Goal: Task Accomplishment & Management: Manage account settings

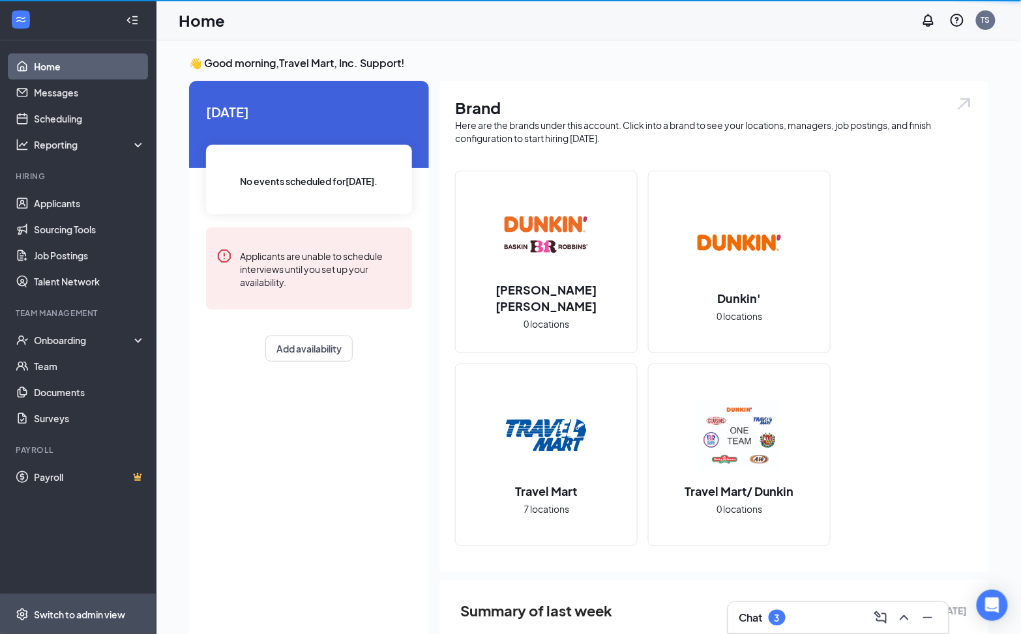
click at [100, 619] on div "Switch to admin view" at bounding box center [79, 614] width 91 height 13
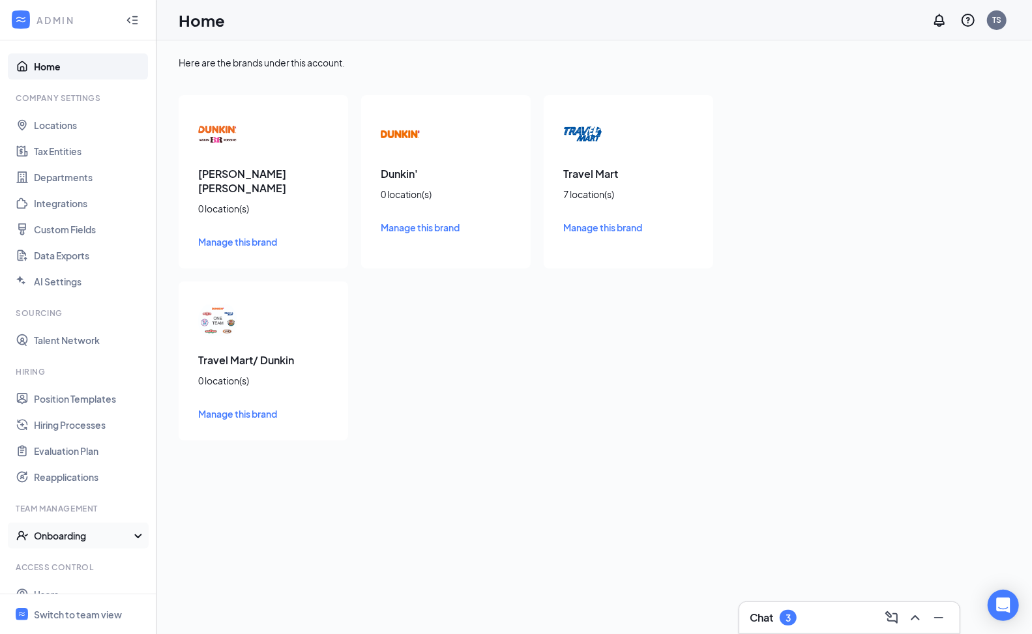
click at [66, 538] on div "Onboarding" at bounding box center [84, 535] width 100 height 13
click at [71, 564] on link "Onboarding Processes" at bounding box center [89, 562] width 111 height 26
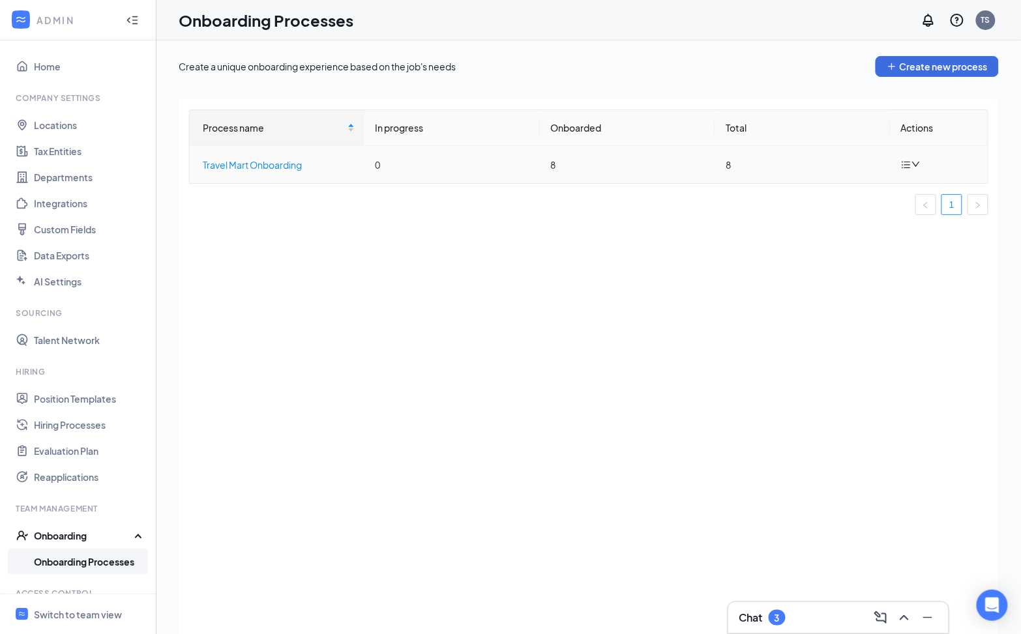
click at [271, 164] on div "Travel Mart Onboarding" at bounding box center [279, 165] width 152 height 14
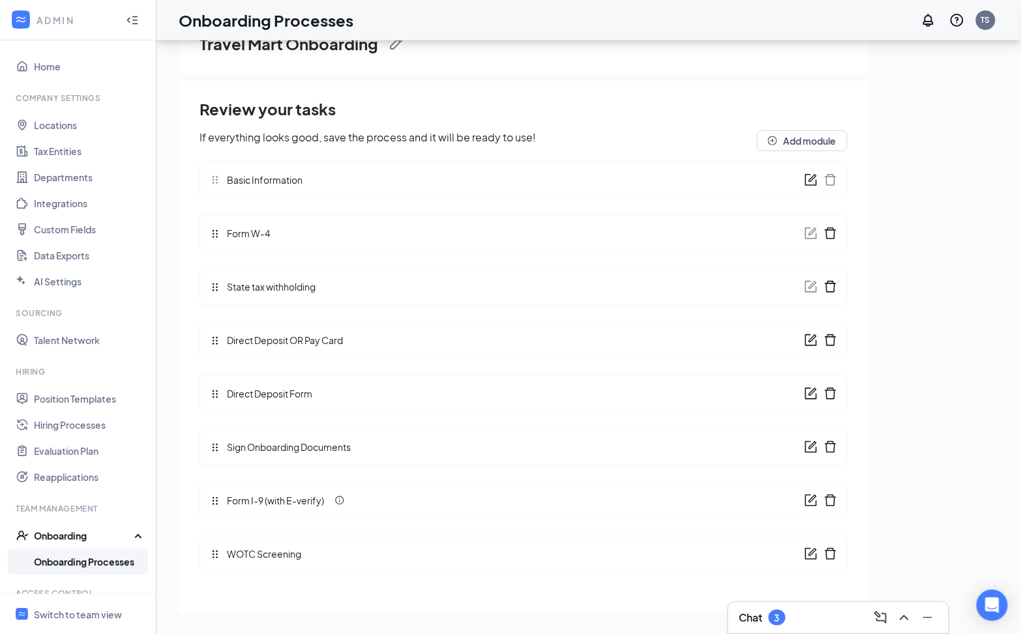
scroll to position [59, 0]
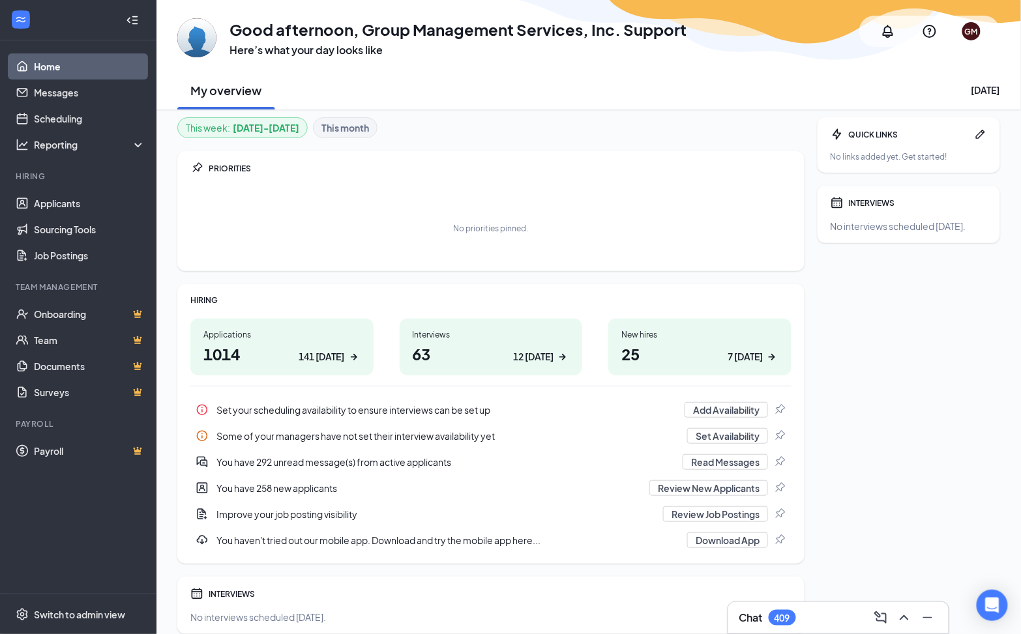
scroll to position [5, 0]
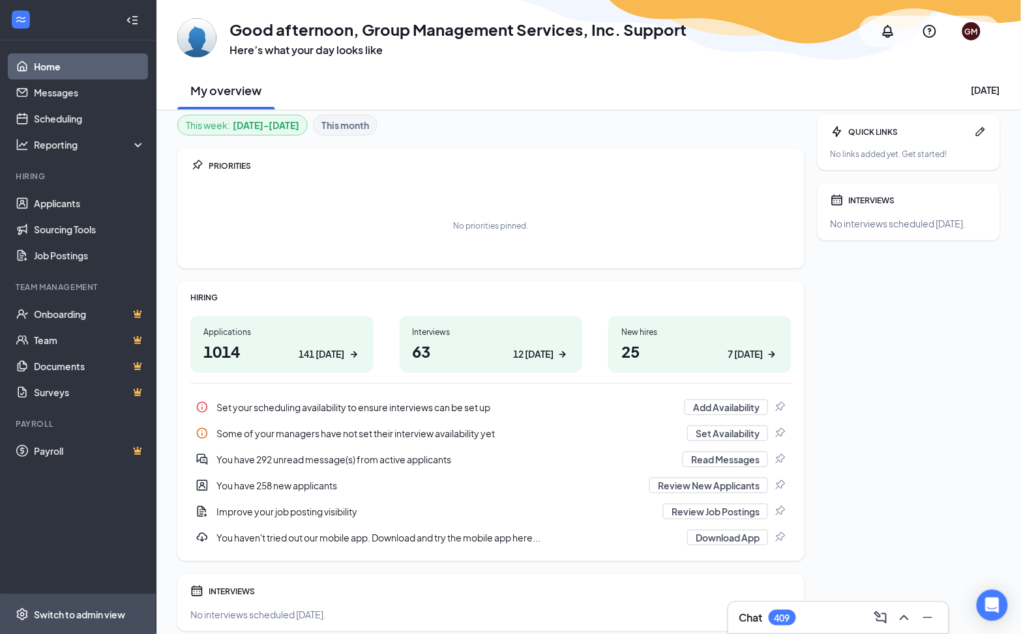
click at [89, 600] on span "Switch to admin view" at bounding box center [89, 615] width 111 height 40
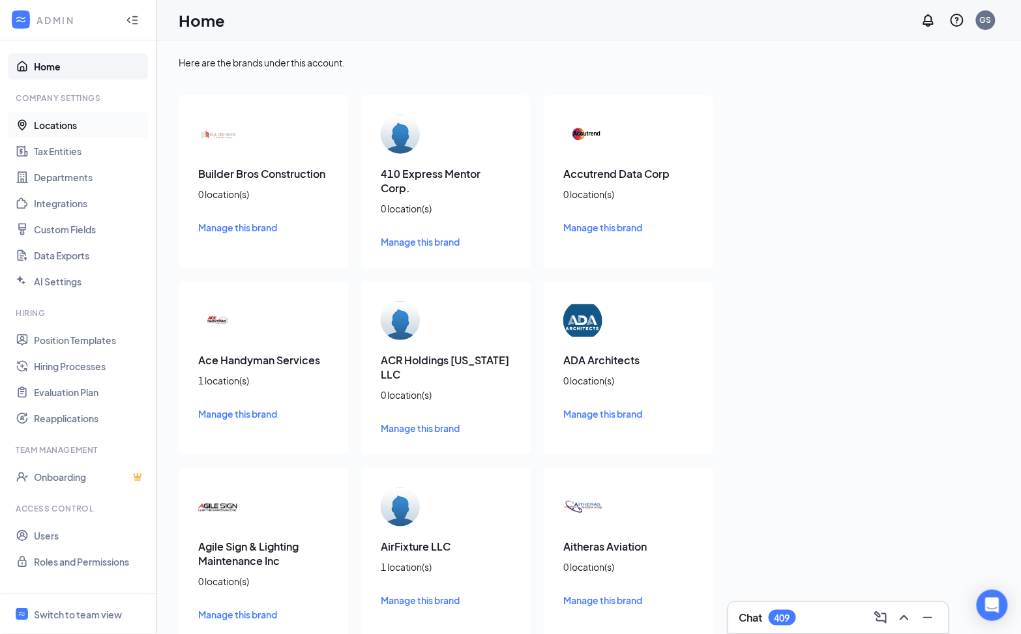
click at [71, 121] on link "Locations" at bounding box center [89, 125] width 111 height 26
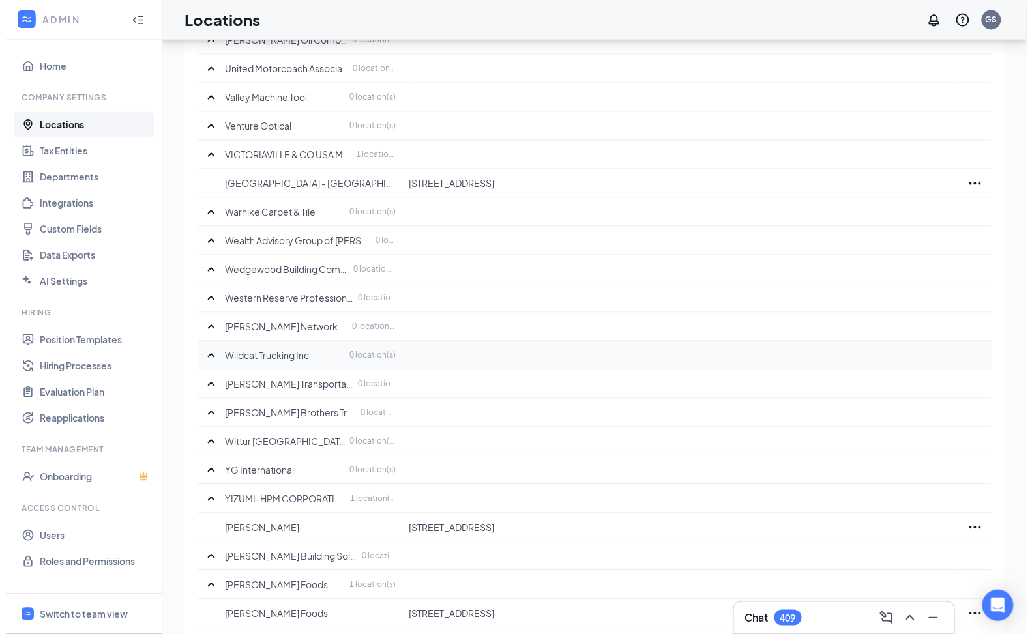
scroll to position [10027, 0]
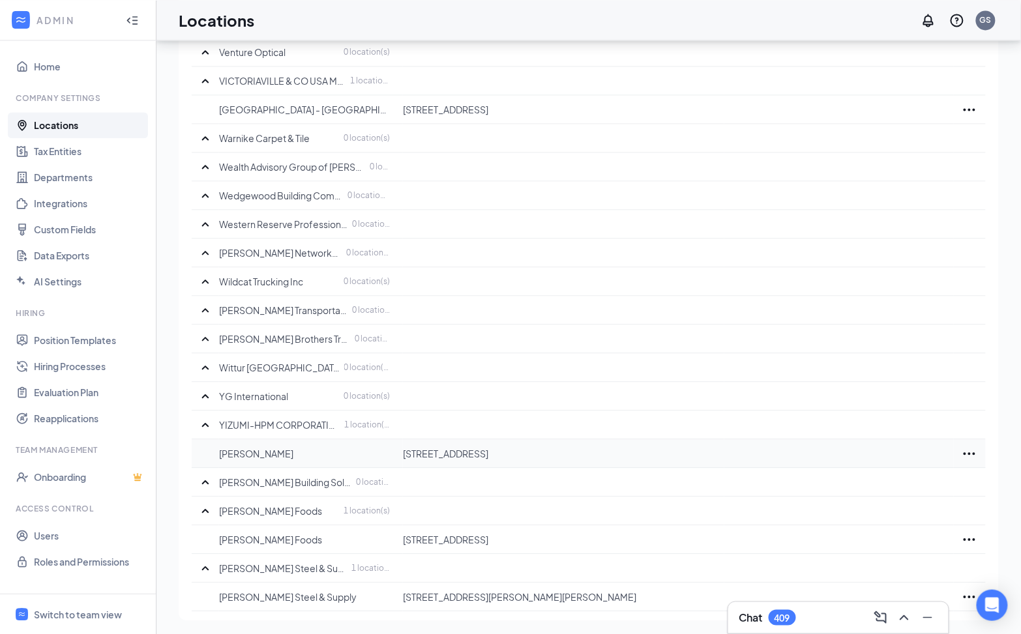
click at [971, 456] on icon "Ellipses" at bounding box center [970, 454] width 16 height 16
click at [894, 482] on div "Edit" at bounding box center [912, 491] width 130 height 29
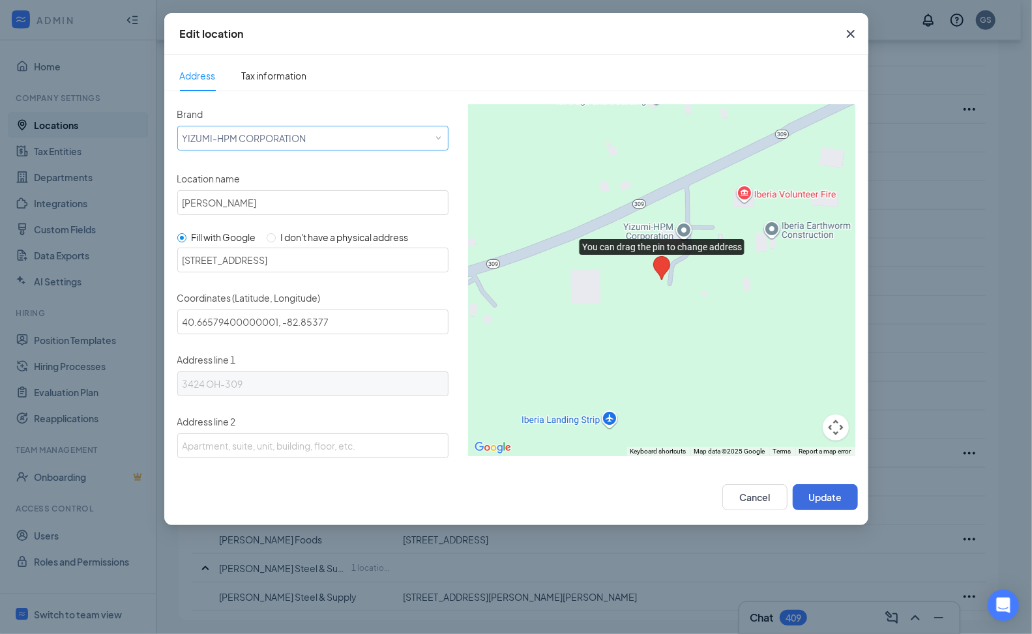
click at [333, 130] on div "Select a brand YIZUMI-HPM CORPORATION" at bounding box center [313, 136] width 261 height 20
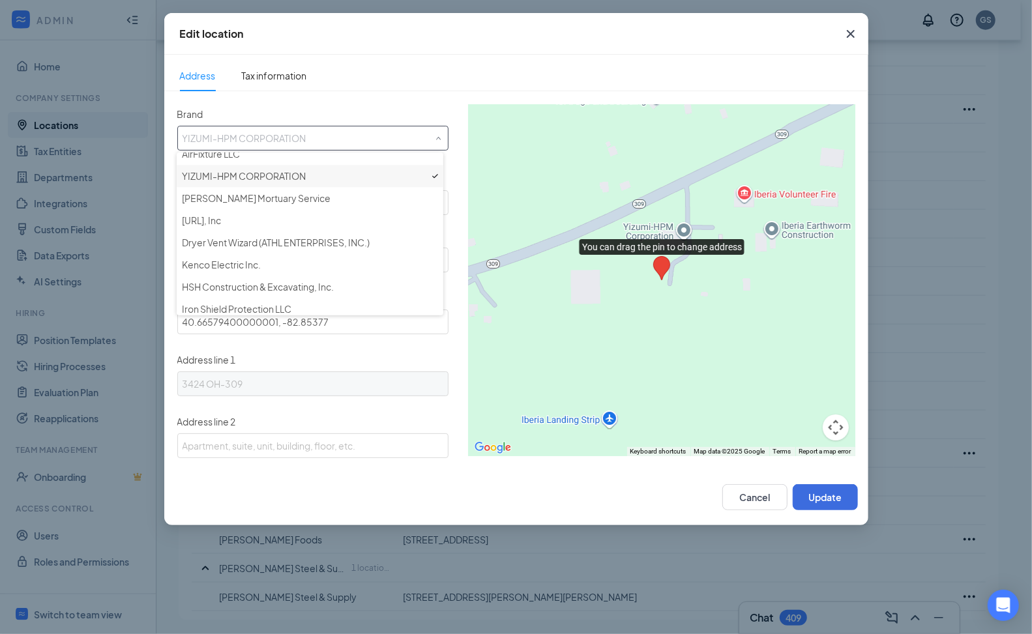
scroll to position [5643, 0]
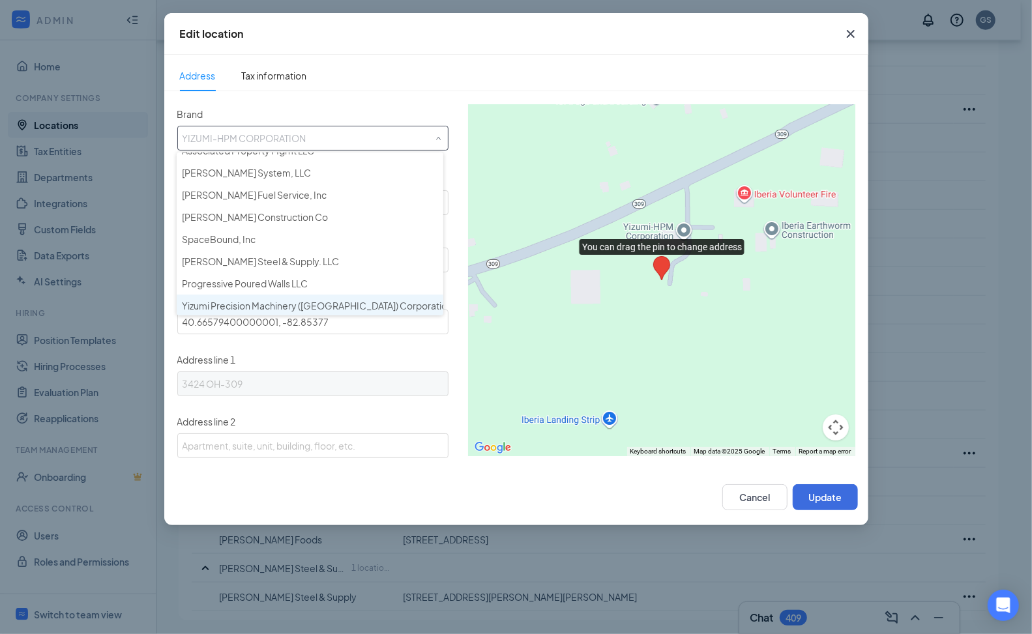
click at [314, 301] on span "Yizumi Precision Machinery ([GEOGRAPHIC_DATA]) Corporation" at bounding box center [317, 305] width 271 height 13
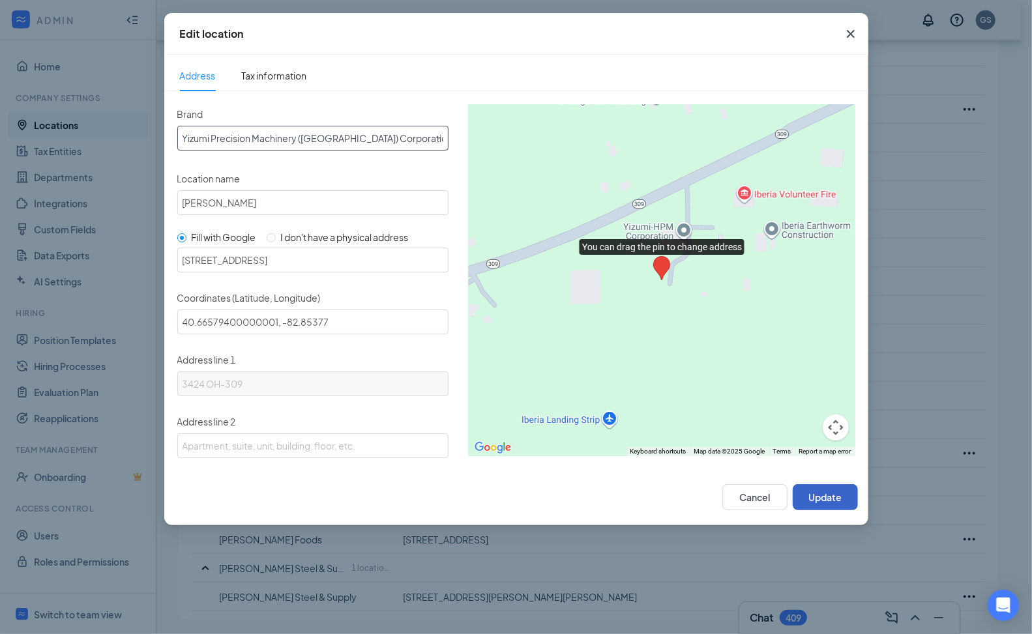
click at [817, 494] on button "Update" at bounding box center [825, 497] width 65 height 26
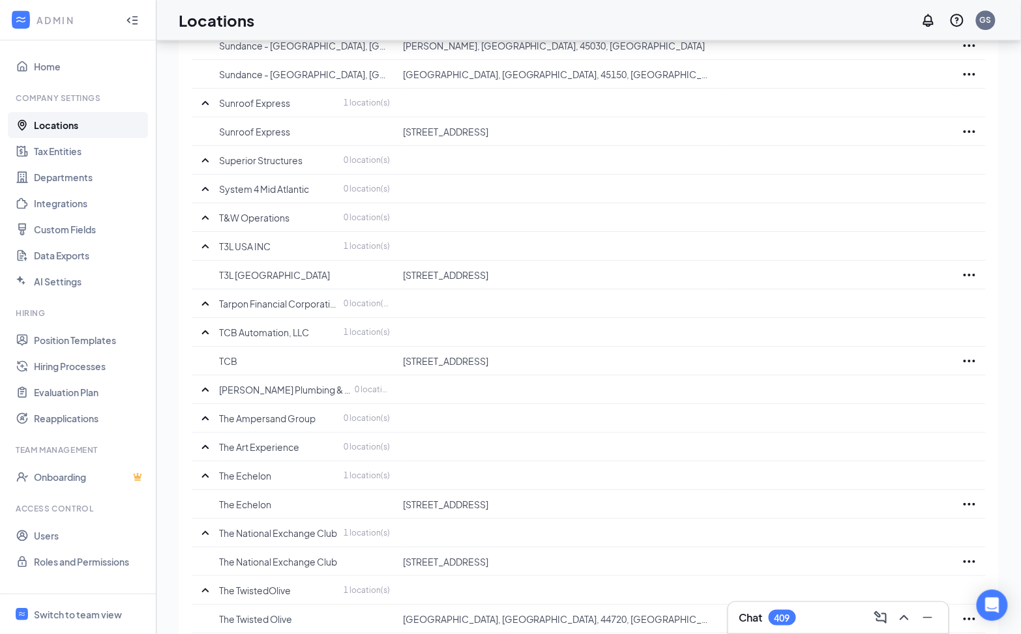
scroll to position [8825, 0]
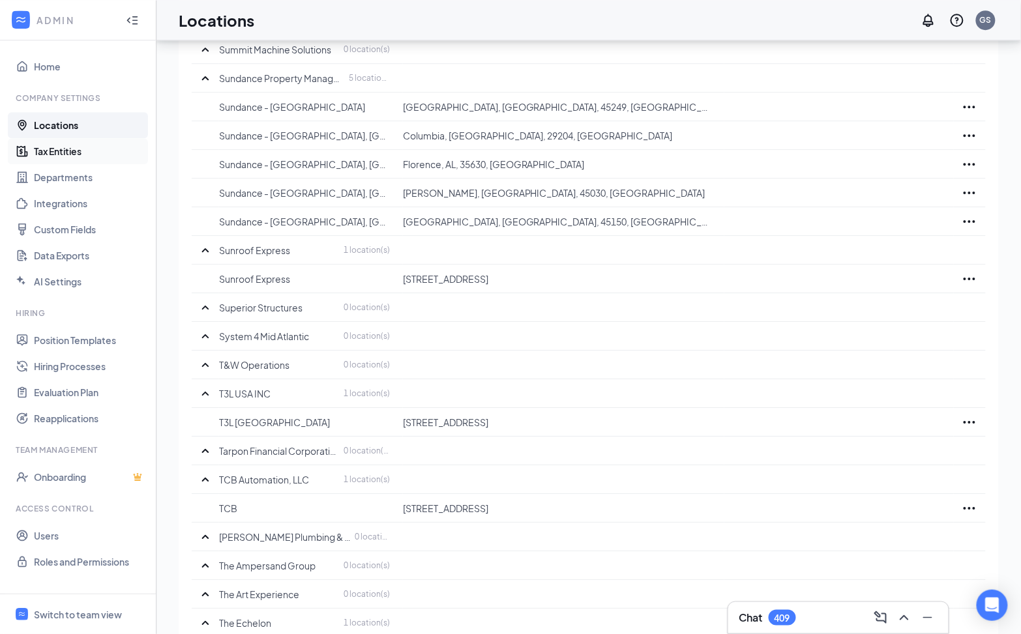
click at [74, 149] on link "Tax Entities" at bounding box center [89, 151] width 111 height 26
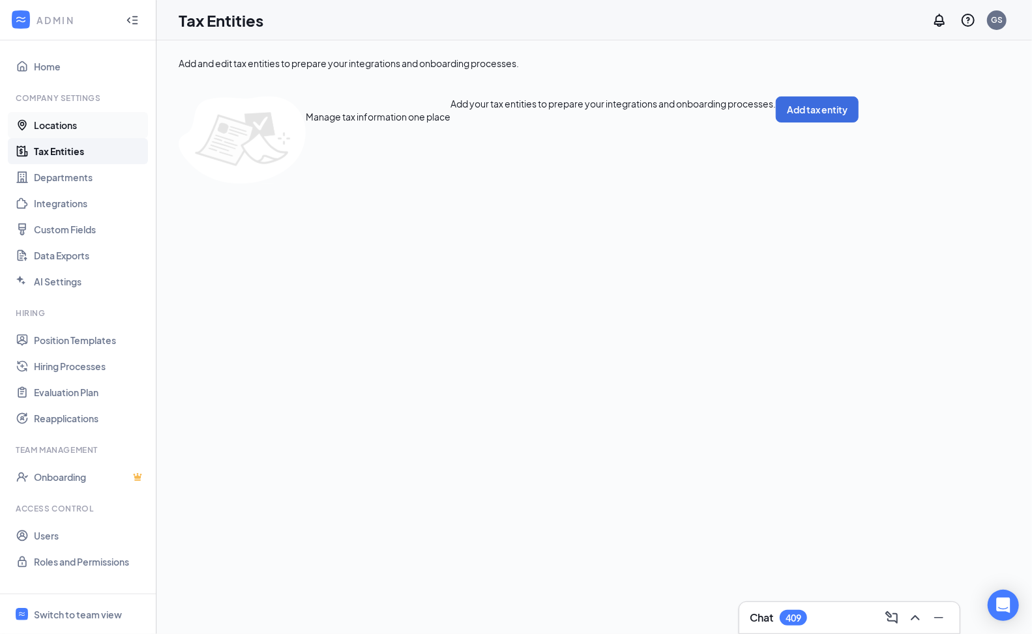
click at [67, 130] on link "Locations" at bounding box center [89, 125] width 111 height 26
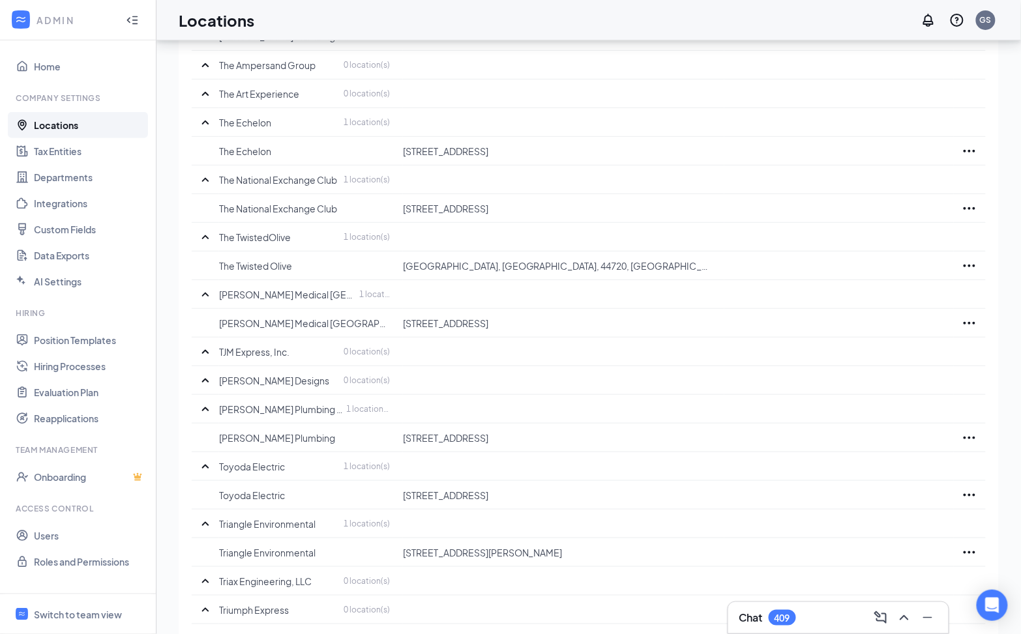
scroll to position [10056, 0]
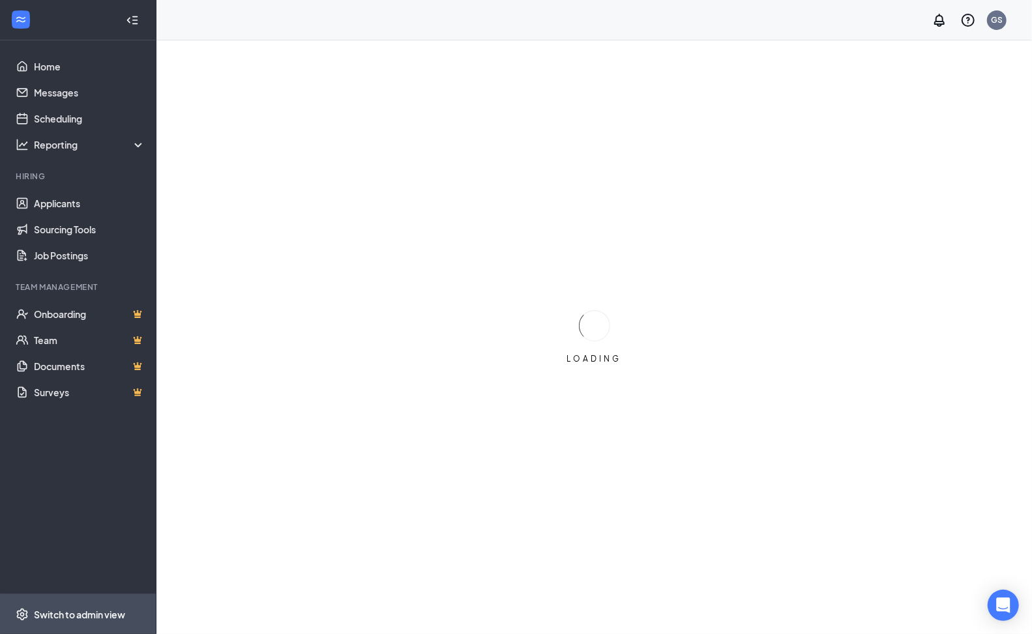
click at [76, 623] on span "Switch to admin view" at bounding box center [89, 615] width 111 height 40
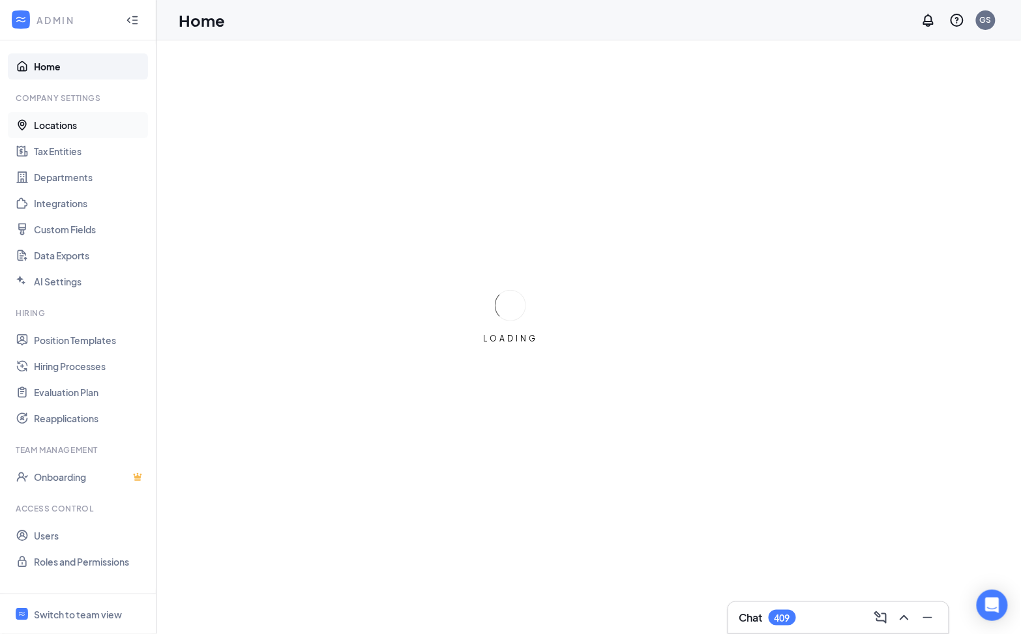
click at [87, 134] on link "Locations" at bounding box center [89, 125] width 111 height 26
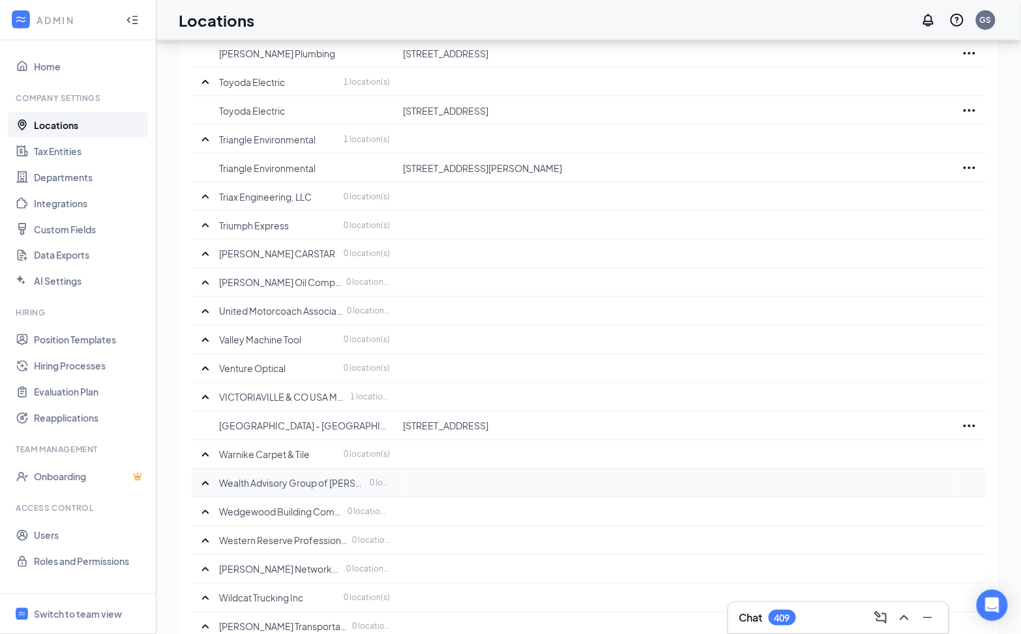
scroll to position [10027, 0]
